Goal: Task Accomplishment & Management: Complete application form

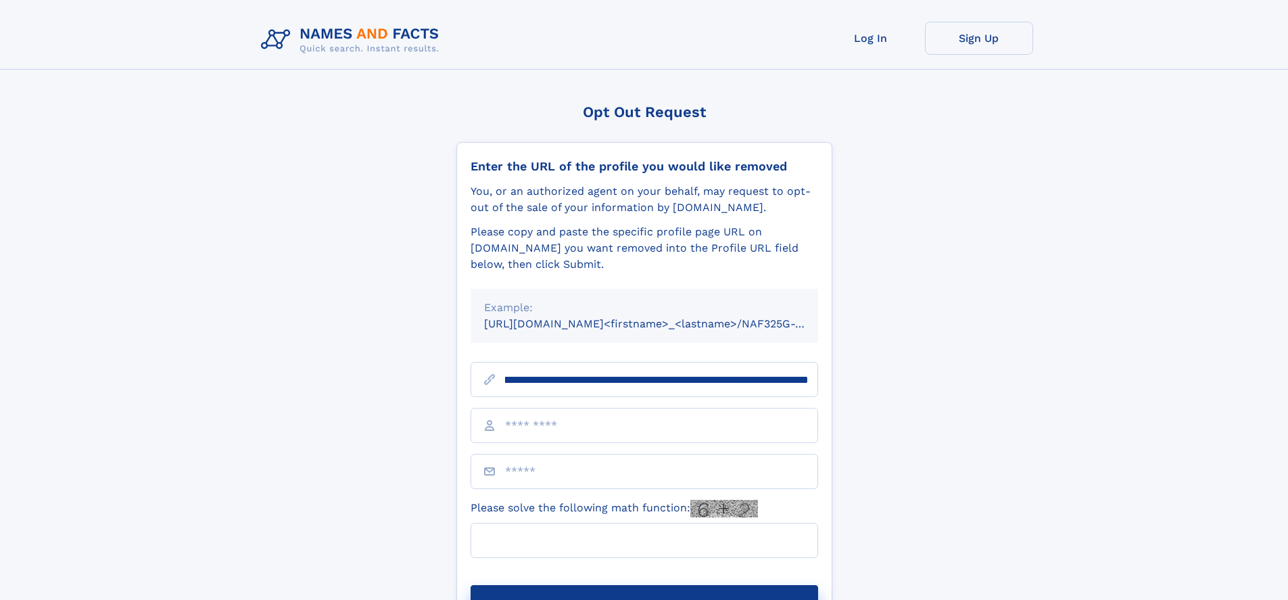
scroll to position [0, 164]
type input "**********"
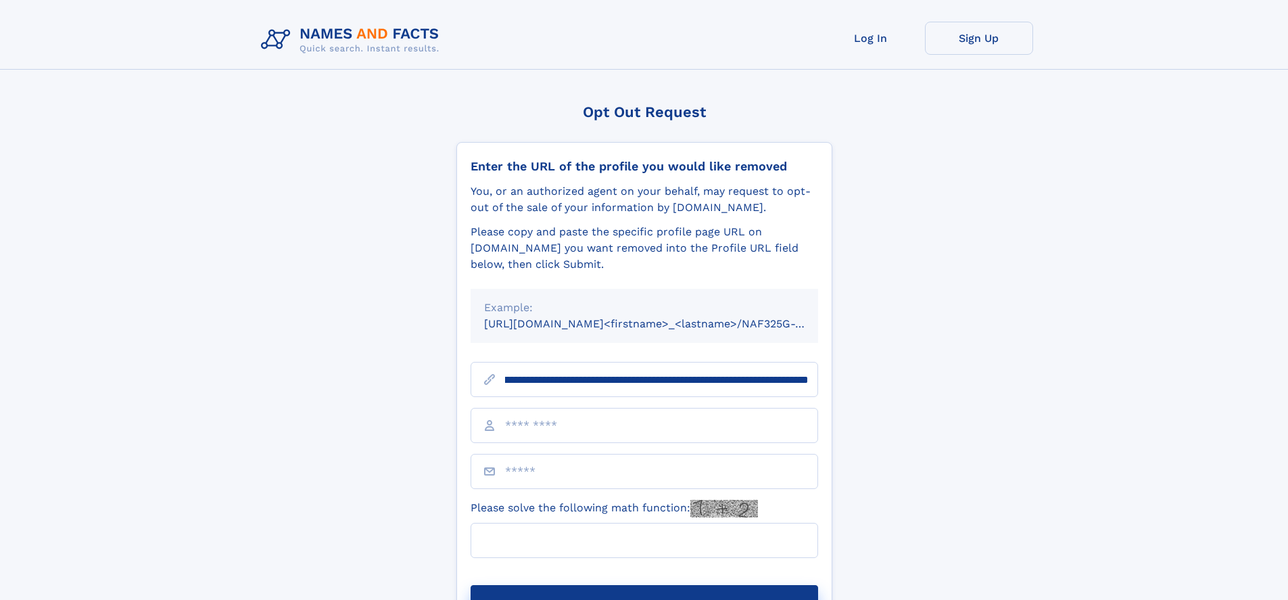
scroll to position [0, 164]
type input "**********"
